Goal: Navigation & Orientation: Find specific page/section

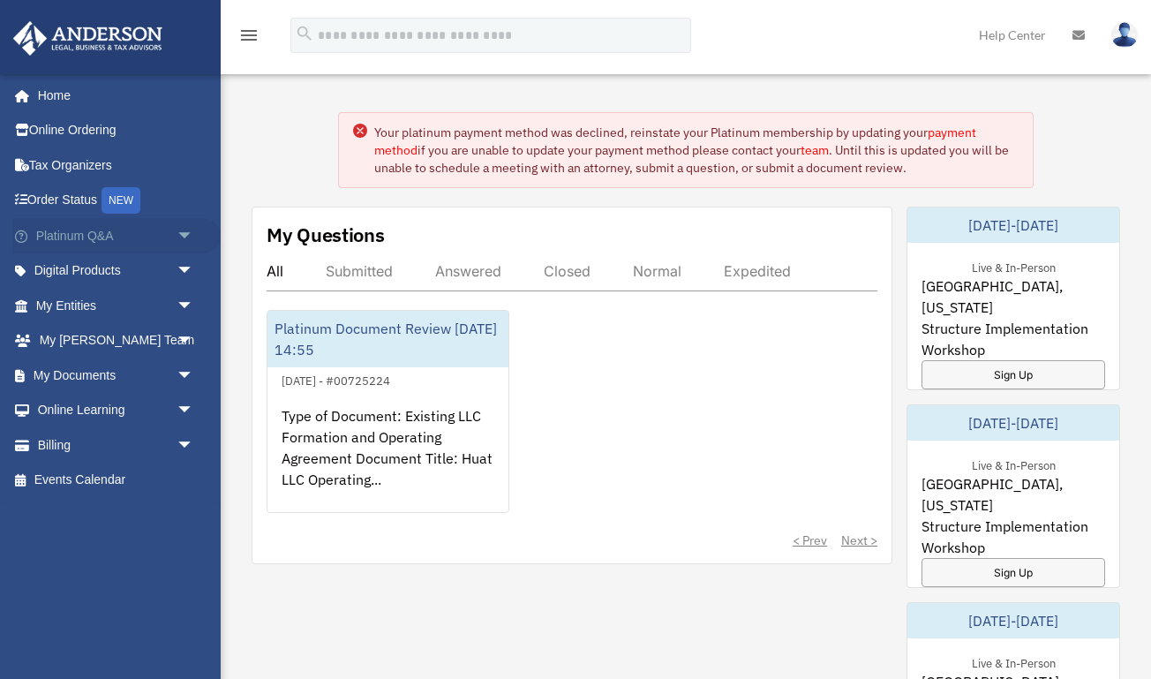
click at [186, 236] on span "arrow_drop_down" at bounding box center [193, 236] width 35 height 36
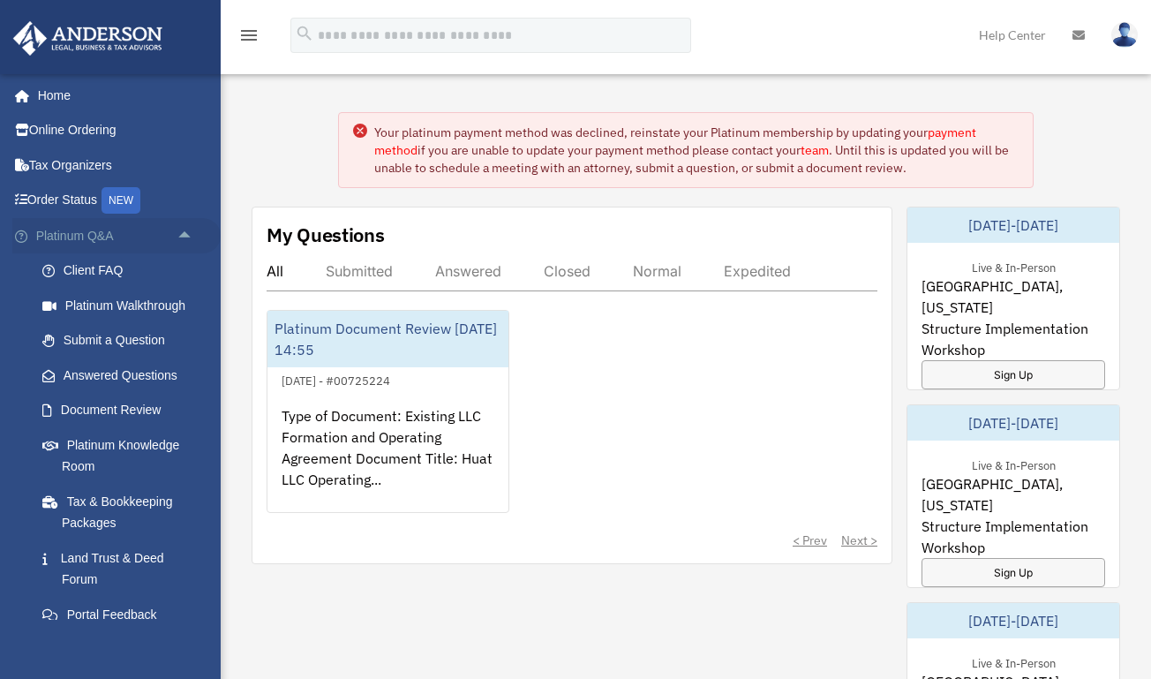
click at [186, 236] on span "arrow_drop_up" at bounding box center [193, 236] width 35 height 36
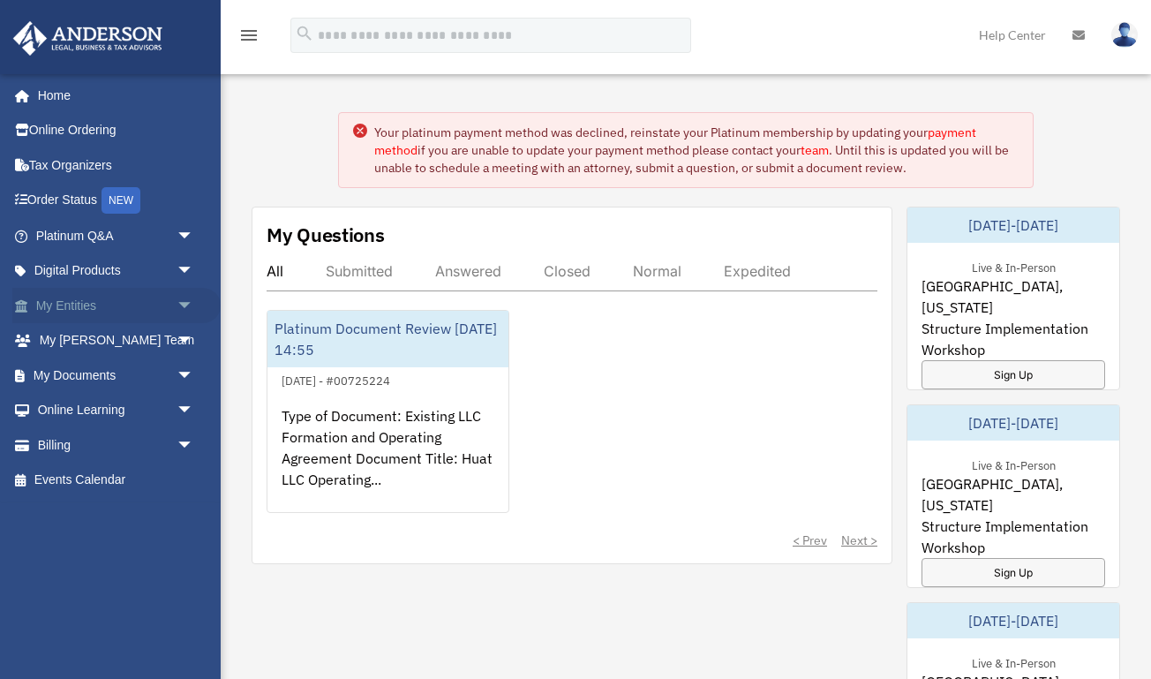
click at [186, 298] on span "arrow_drop_down" at bounding box center [193, 306] width 35 height 36
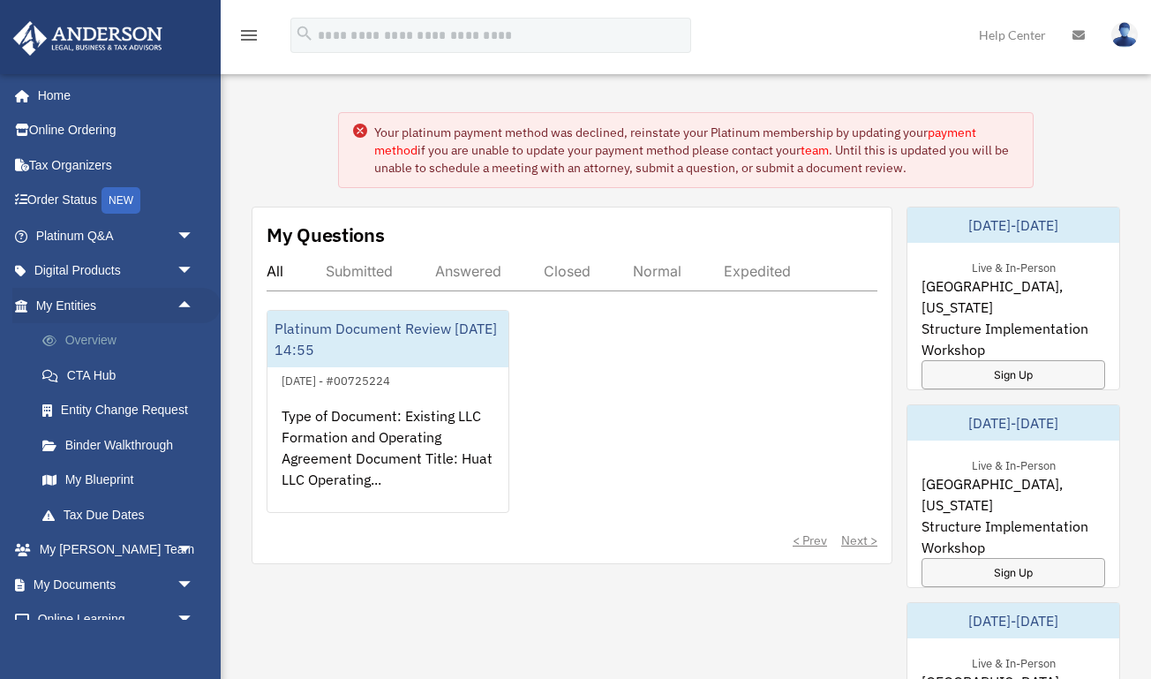
click at [129, 331] on link "Overview" at bounding box center [123, 340] width 196 height 35
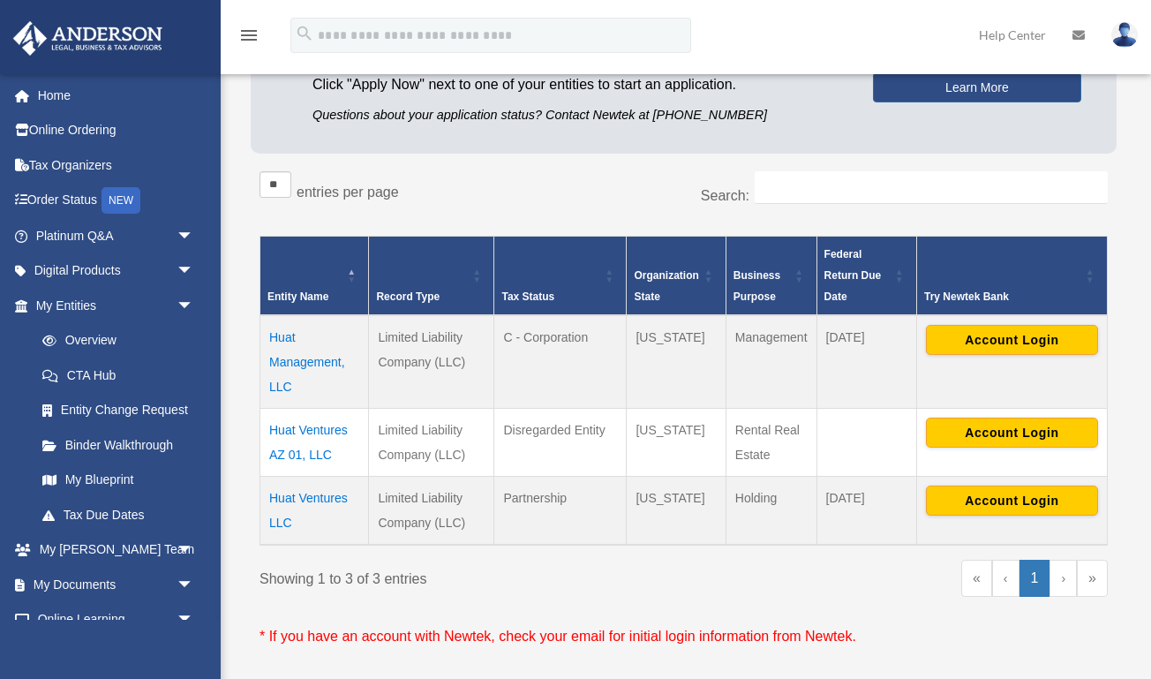
scroll to position [199, 0]
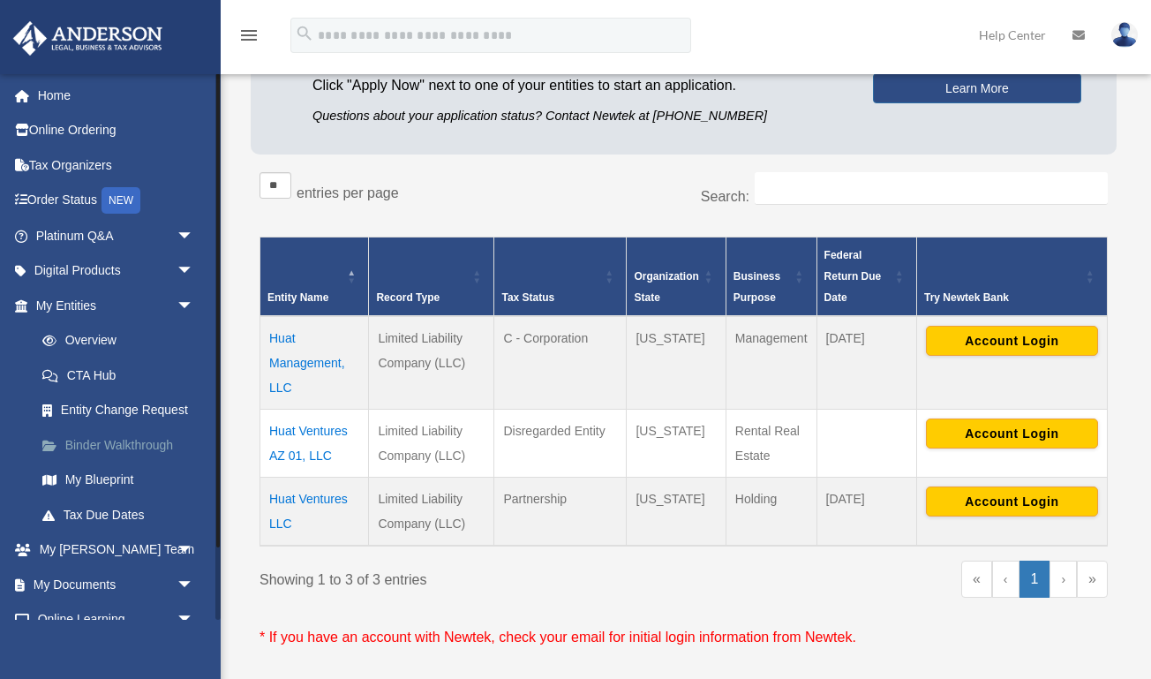
click at [101, 438] on link "Binder Walkthrough" at bounding box center [123, 444] width 196 height 35
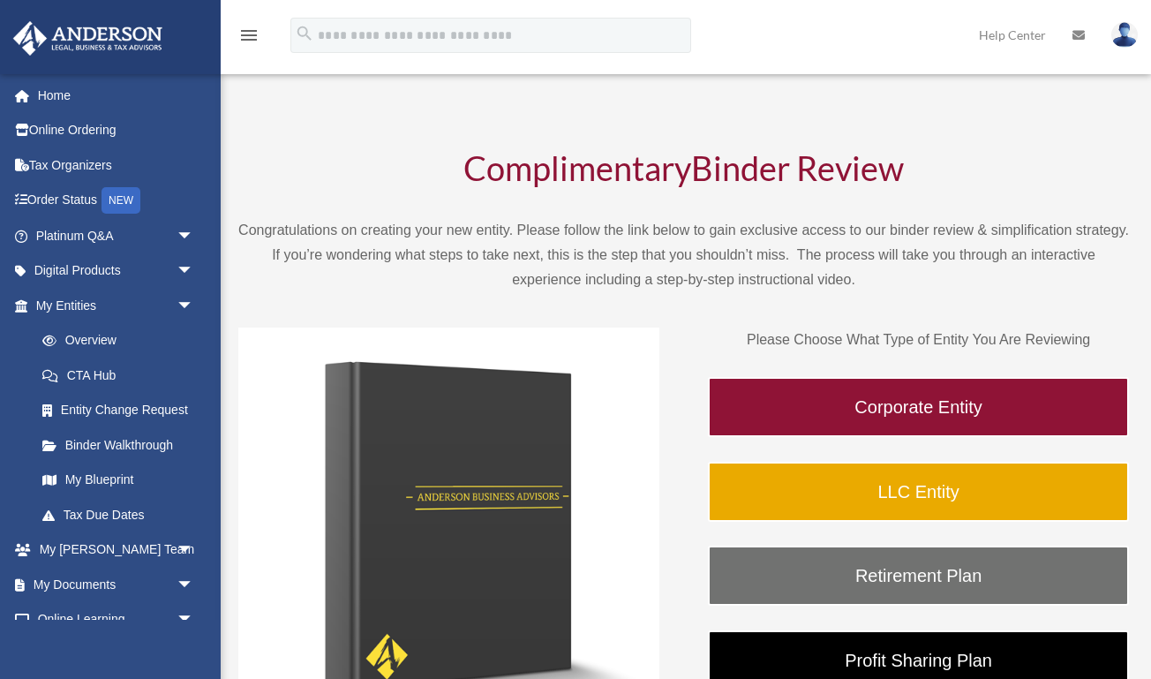
click at [94, 477] on link "My Blueprint" at bounding box center [123, 479] width 196 height 35
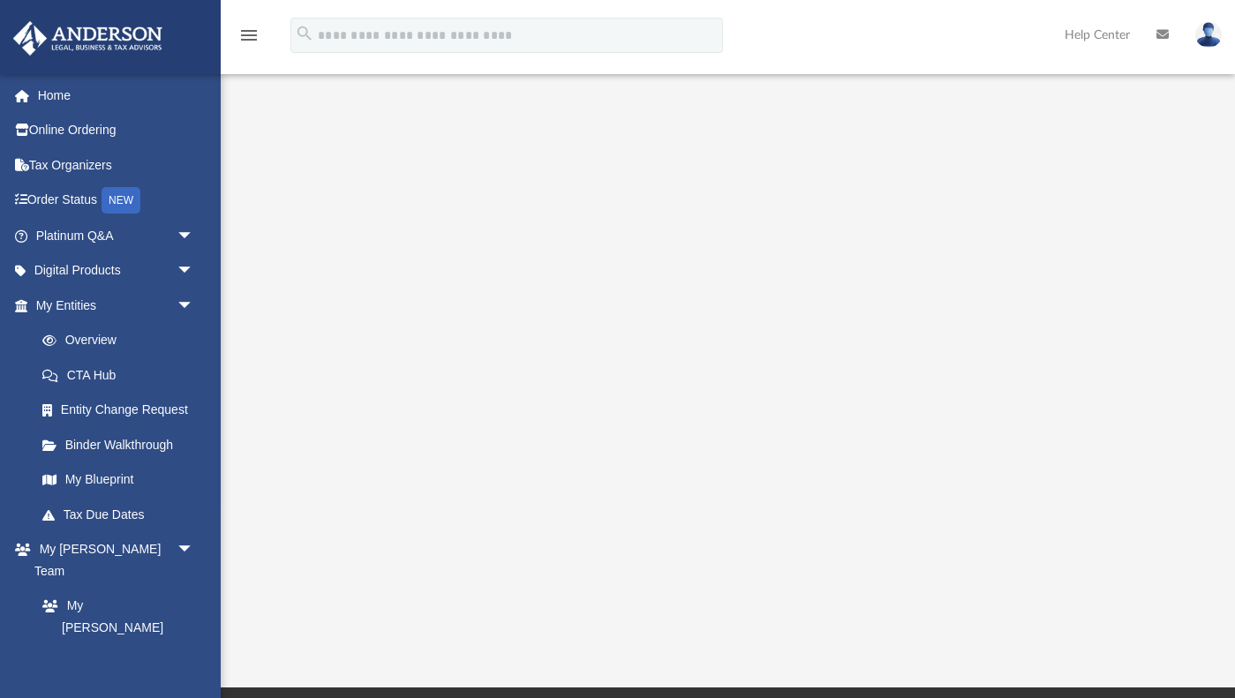
scroll to position [156, 0]
